Goal: Task Accomplishment & Management: Use online tool/utility

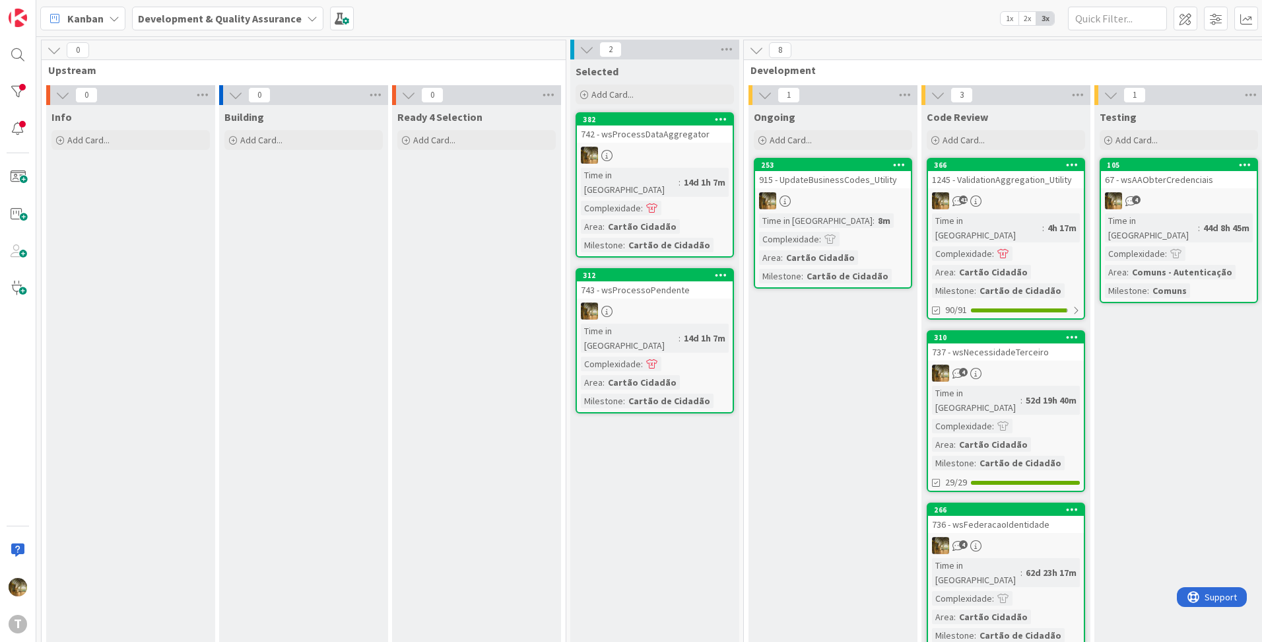
click at [827, 191] on link "253 915 - UpdateBusinessCodes_Utility Time in Column : 8m Complexidade : Area :…" at bounding box center [833, 223] width 158 height 131
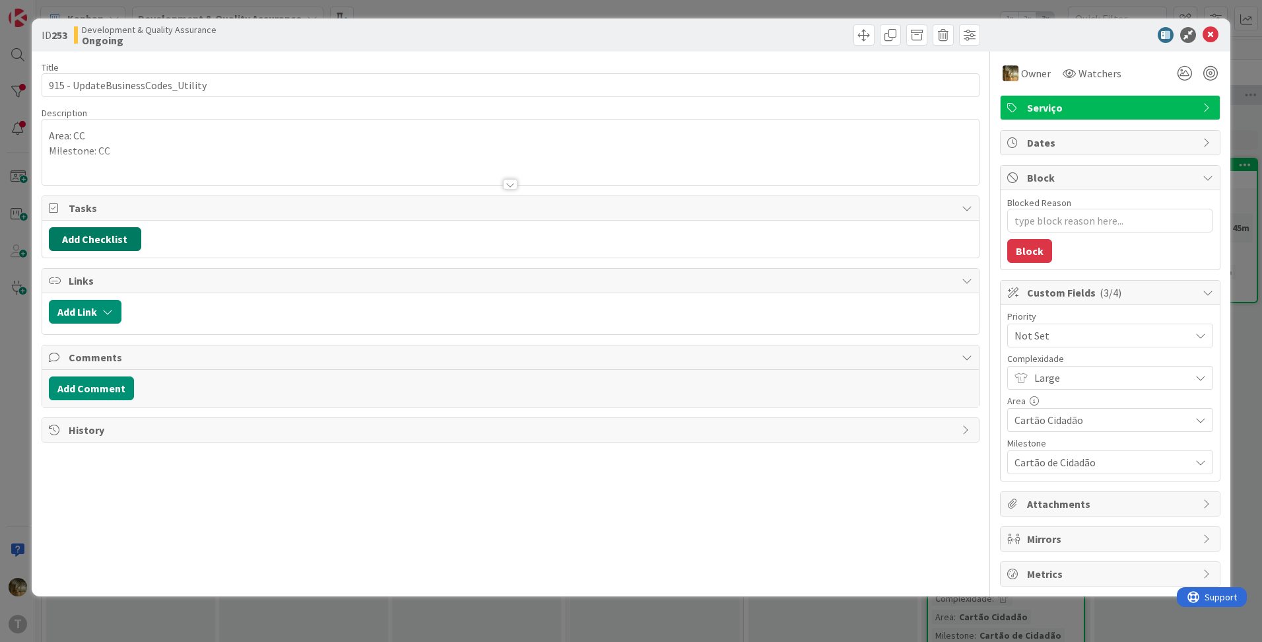
click at [100, 246] on button "Add Checklist" at bounding box center [95, 239] width 92 height 24
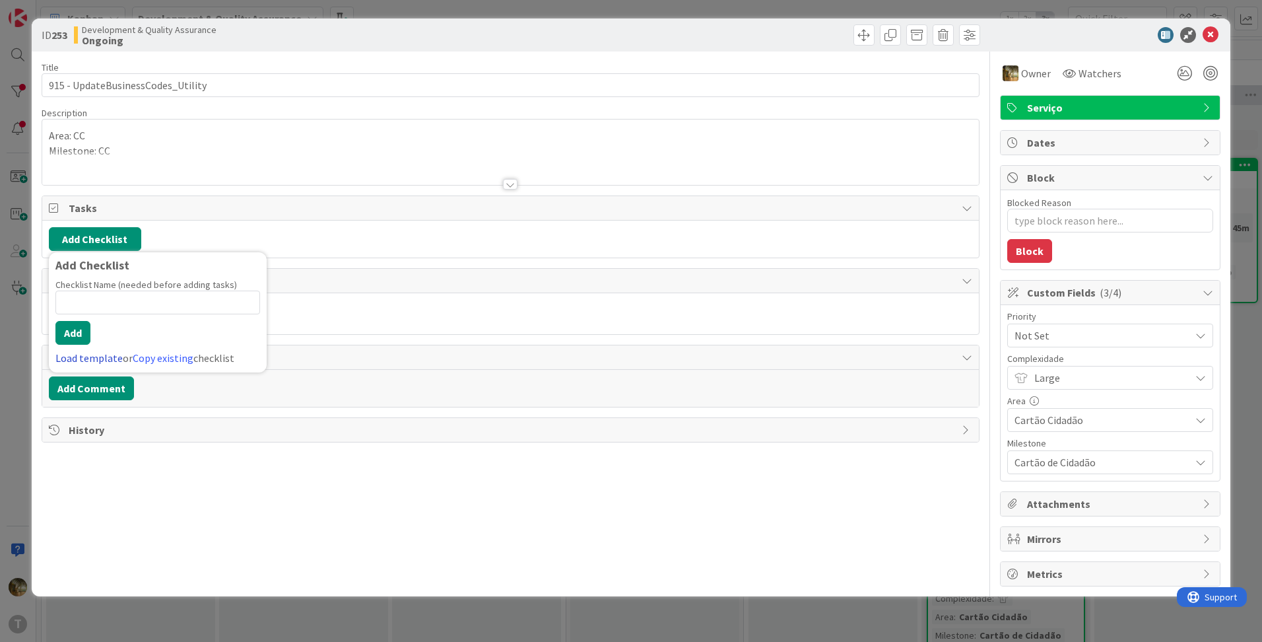
click at [86, 359] on link "Load template" at bounding box center [88, 357] width 67 height 13
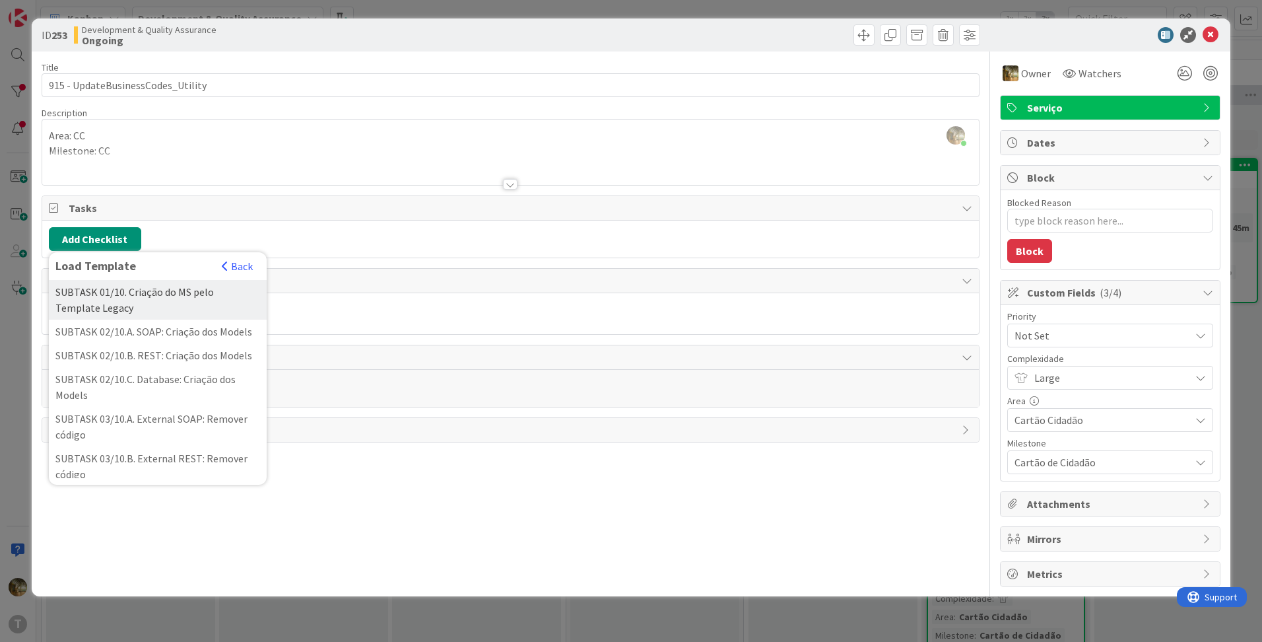
click at [120, 307] on div "SUBTASK 01/10. Criação do MS pelo Template Legacy" at bounding box center [158, 300] width 218 height 40
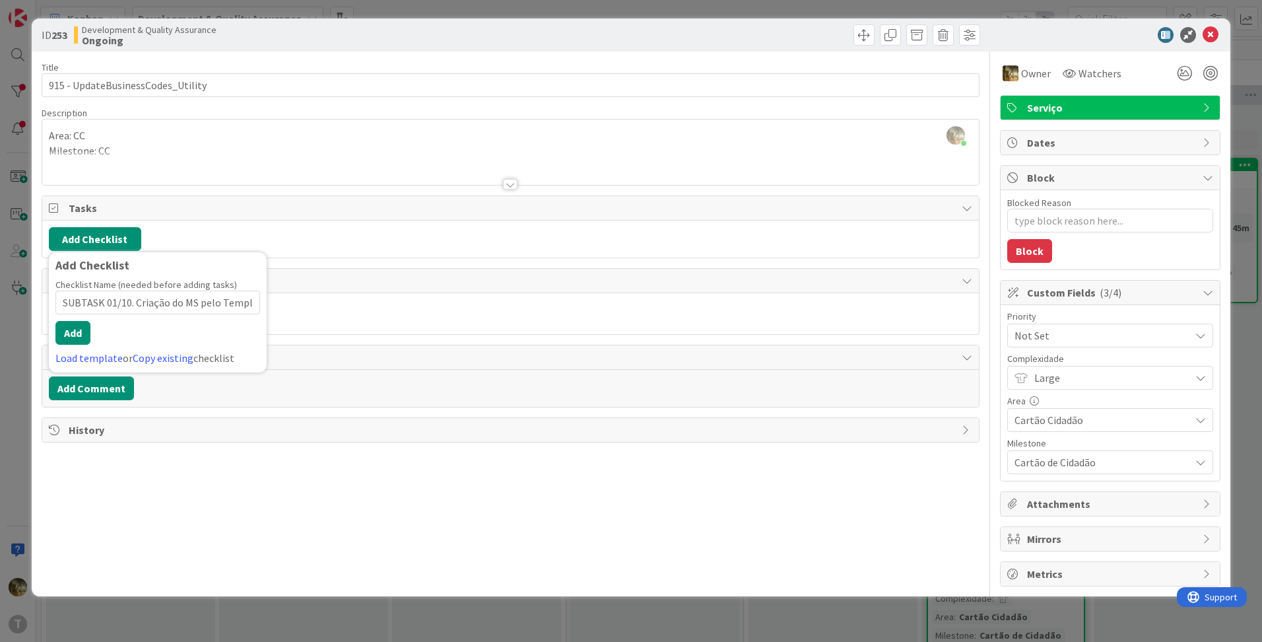
scroll to position [0, 43]
click at [77, 328] on button "Add" at bounding box center [72, 333] width 35 height 24
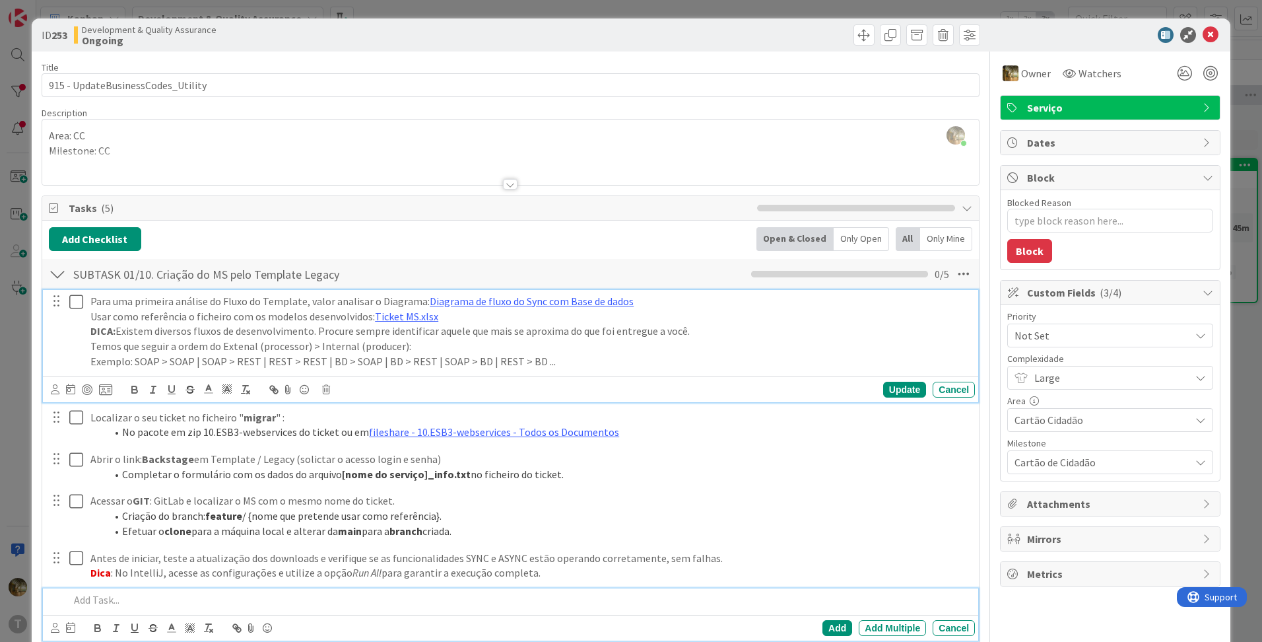
click at [77, 304] on icon at bounding box center [76, 302] width 14 height 16
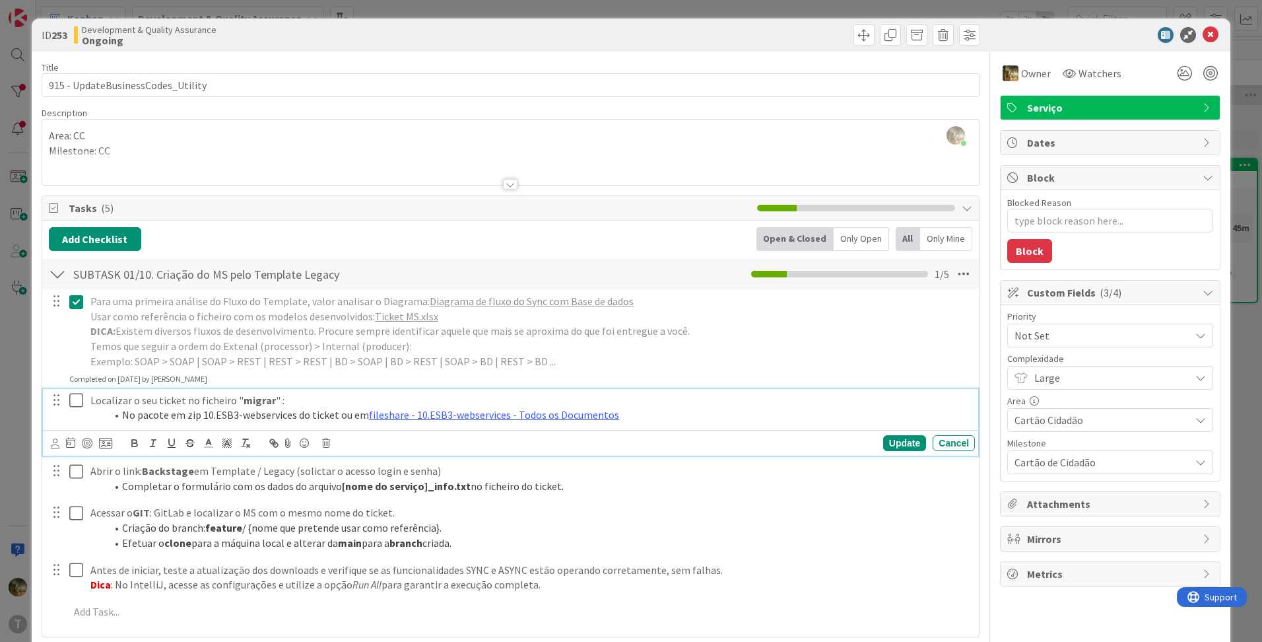
click at [75, 403] on icon at bounding box center [76, 400] width 14 height 16
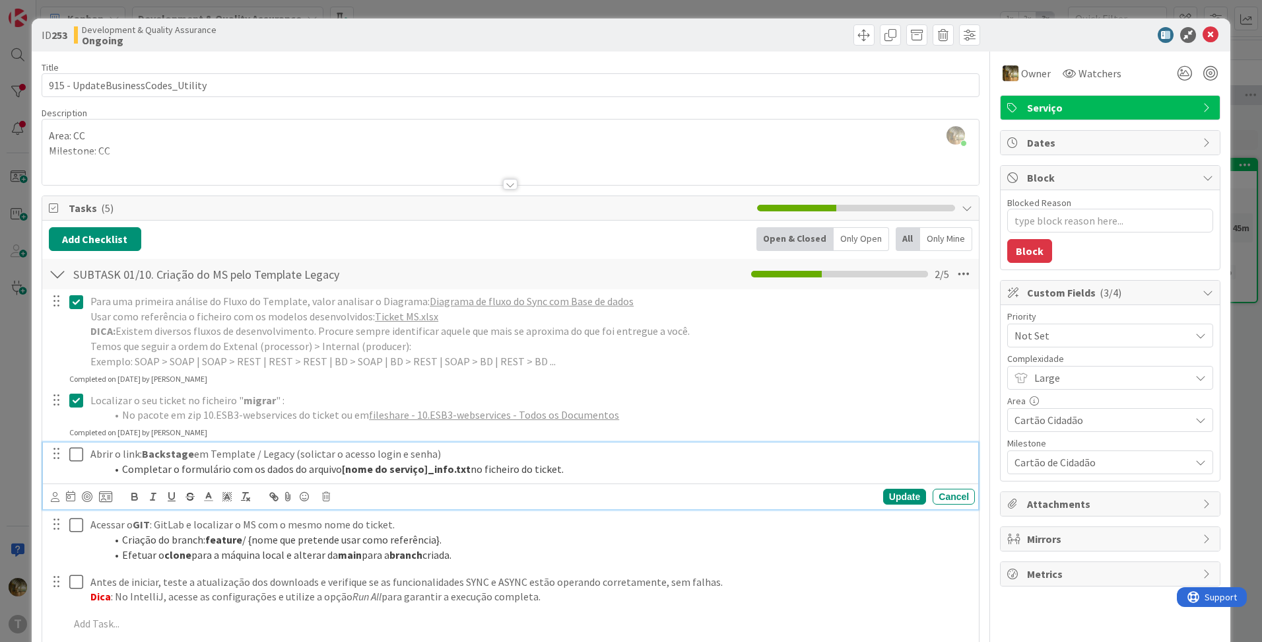
click at [73, 450] on icon at bounding box center [76, 454] width 14 height 16
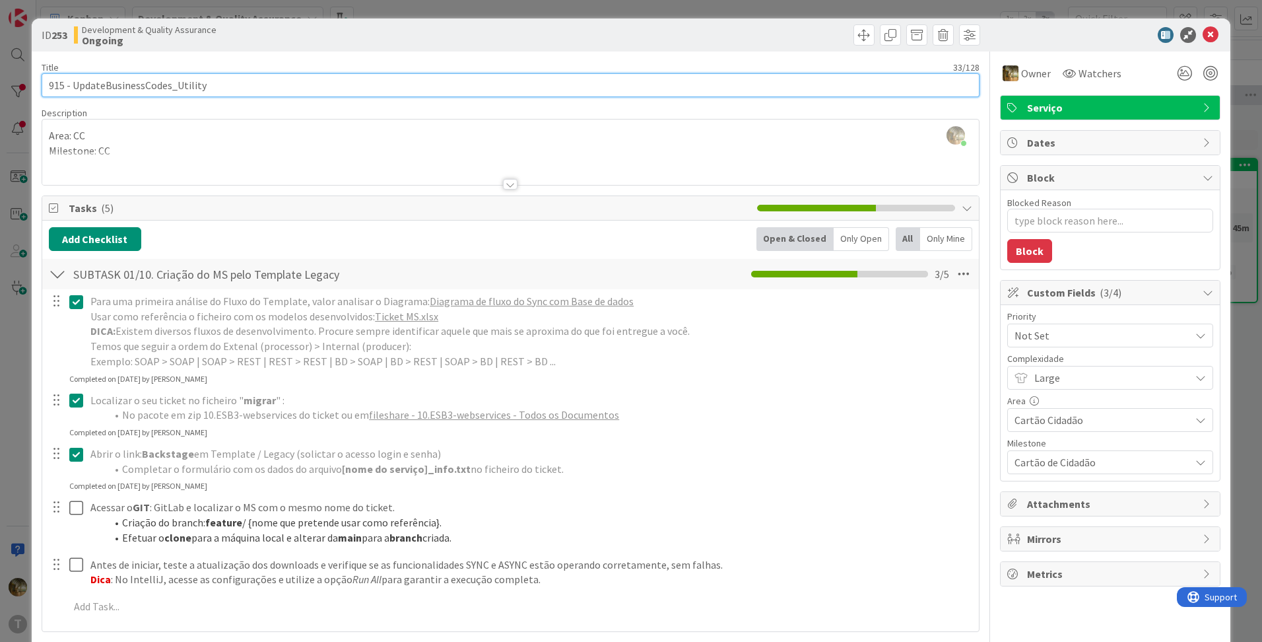
drag, startPoint x: 62, startPoint y: 87, endPoint x: 31, endPoint y: 87, distance: 31.0
click at [32, 87] on div "ID 253 Development & Quality Assurance Ongoing Title 33 / 128 915 - UpdateBusin…" at bounding box center [631, 422] width 1199 height 808
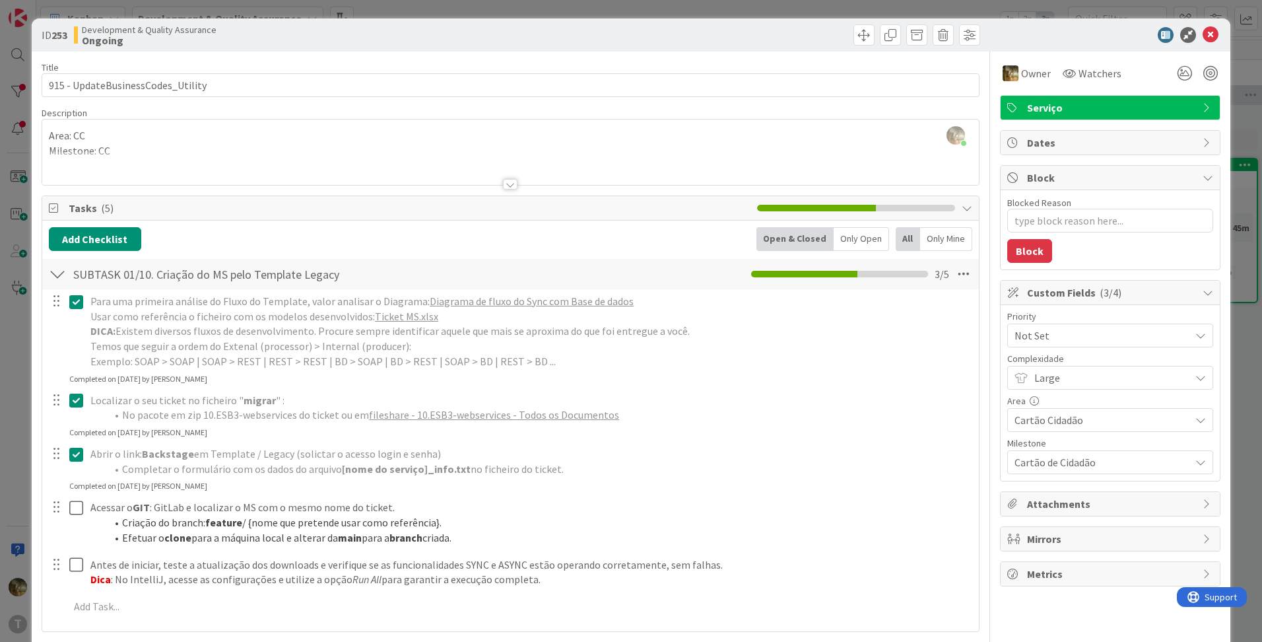
scroll to position [203, 0]
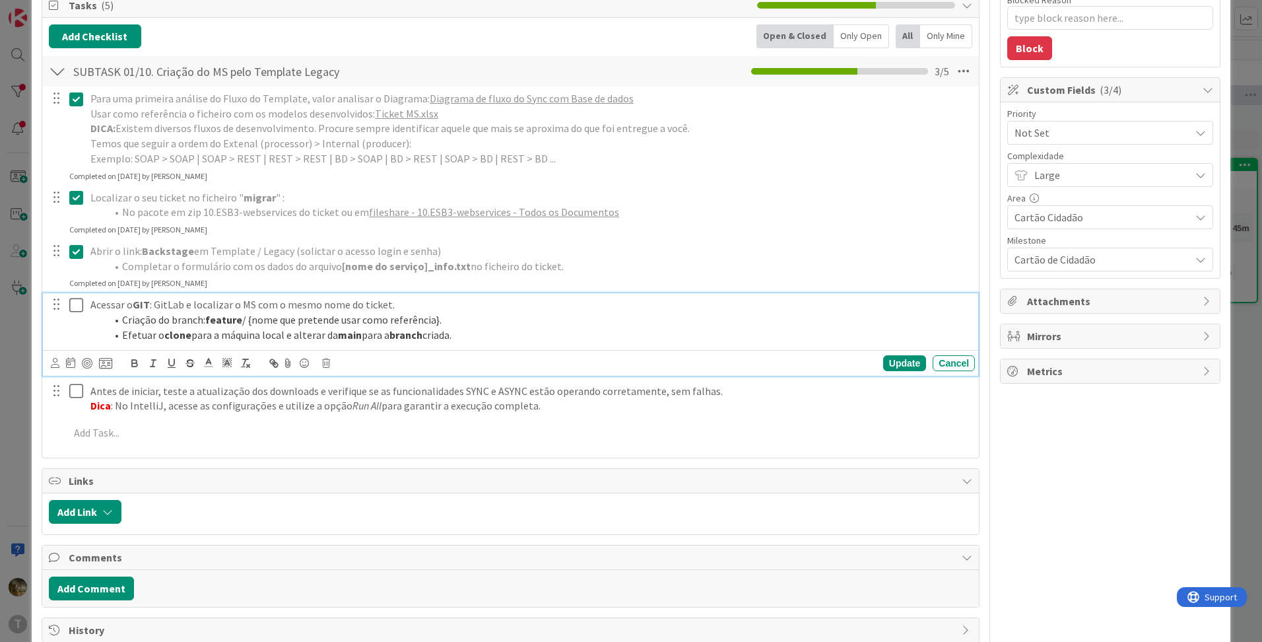
click at [69, 305] on icon at bounding box center [76, 305] width 14 height 16
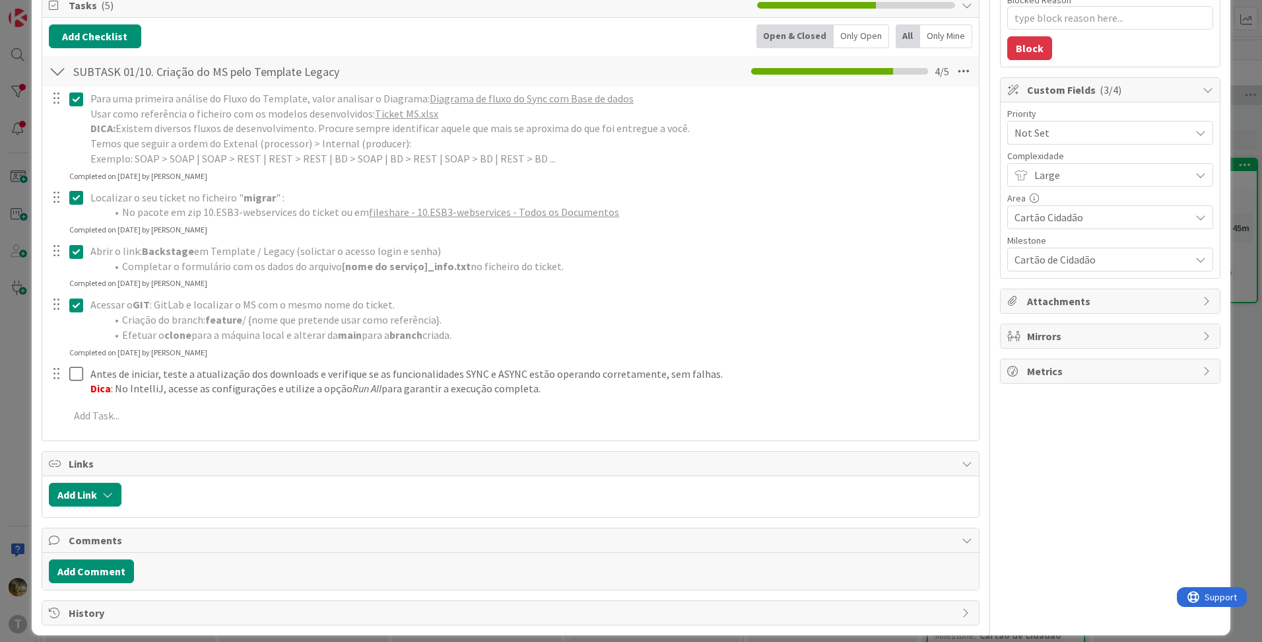
type textarea "x"
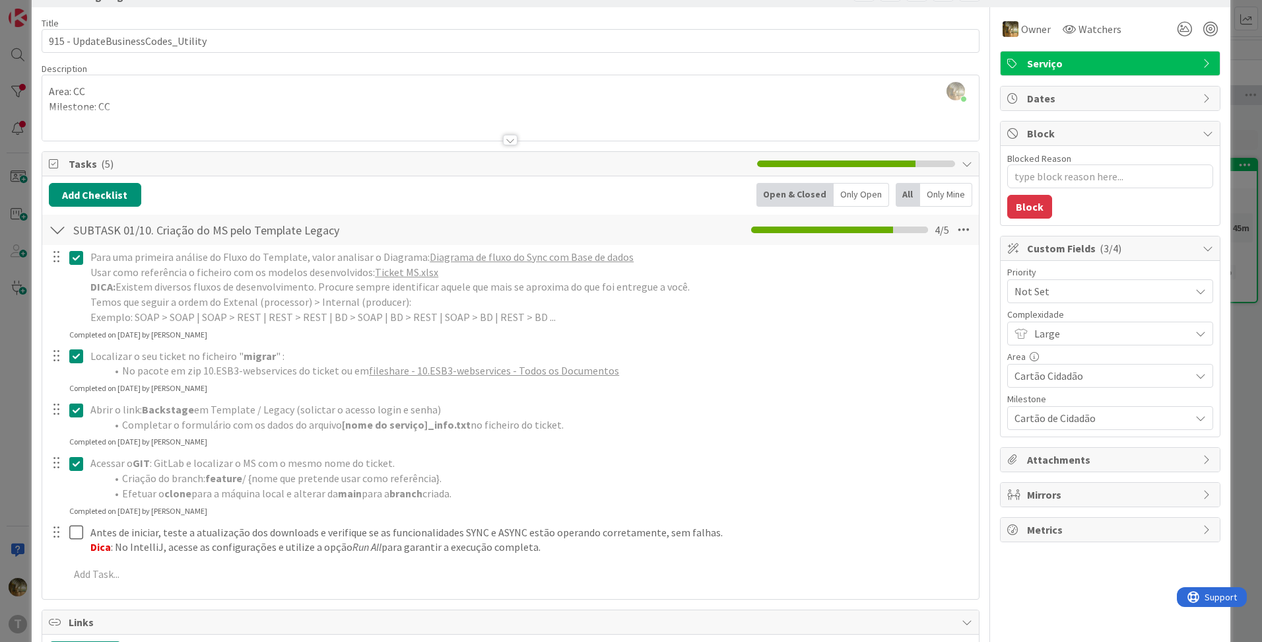
scroll to position [0, 0]
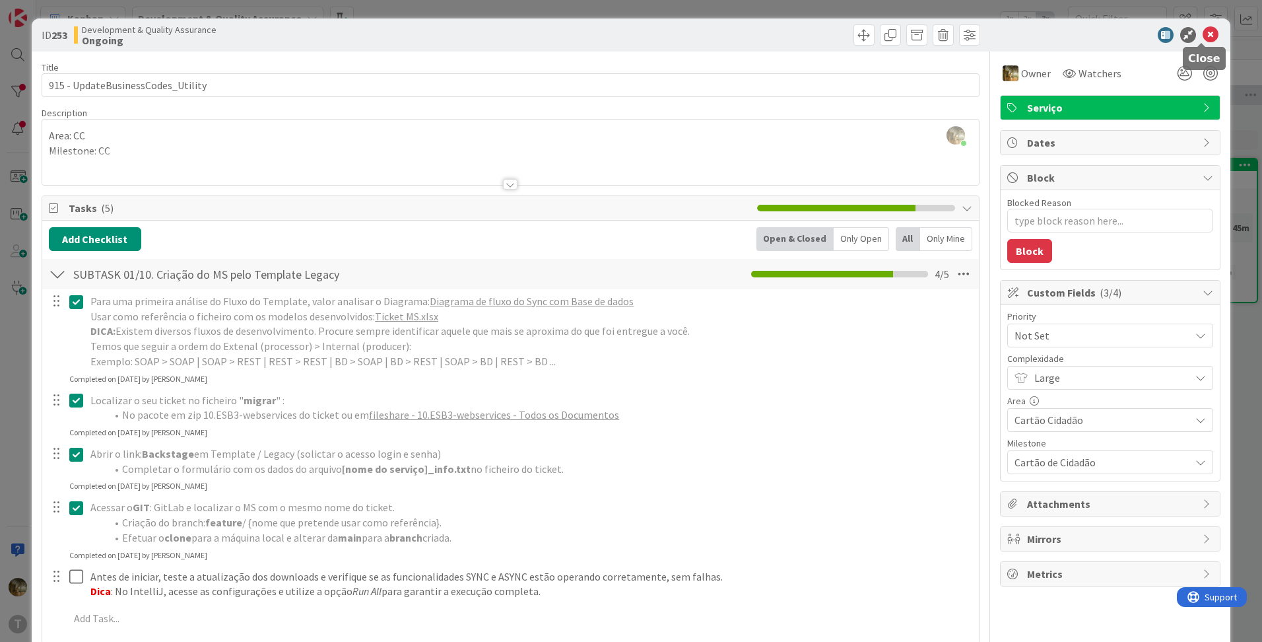
click at [1203, 36] on icon at bounding box center [1211, 35] width 16 height 16
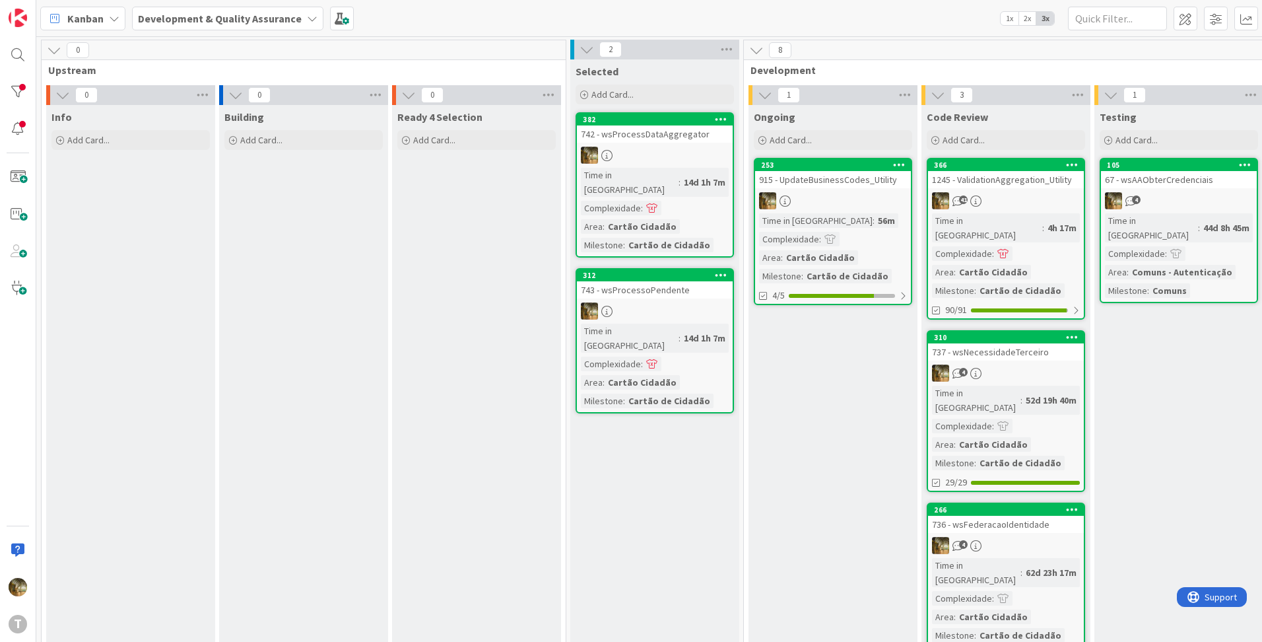
scroll to position [13, 0]
